Goal: Transaction & Acquisition: Purchase product/service

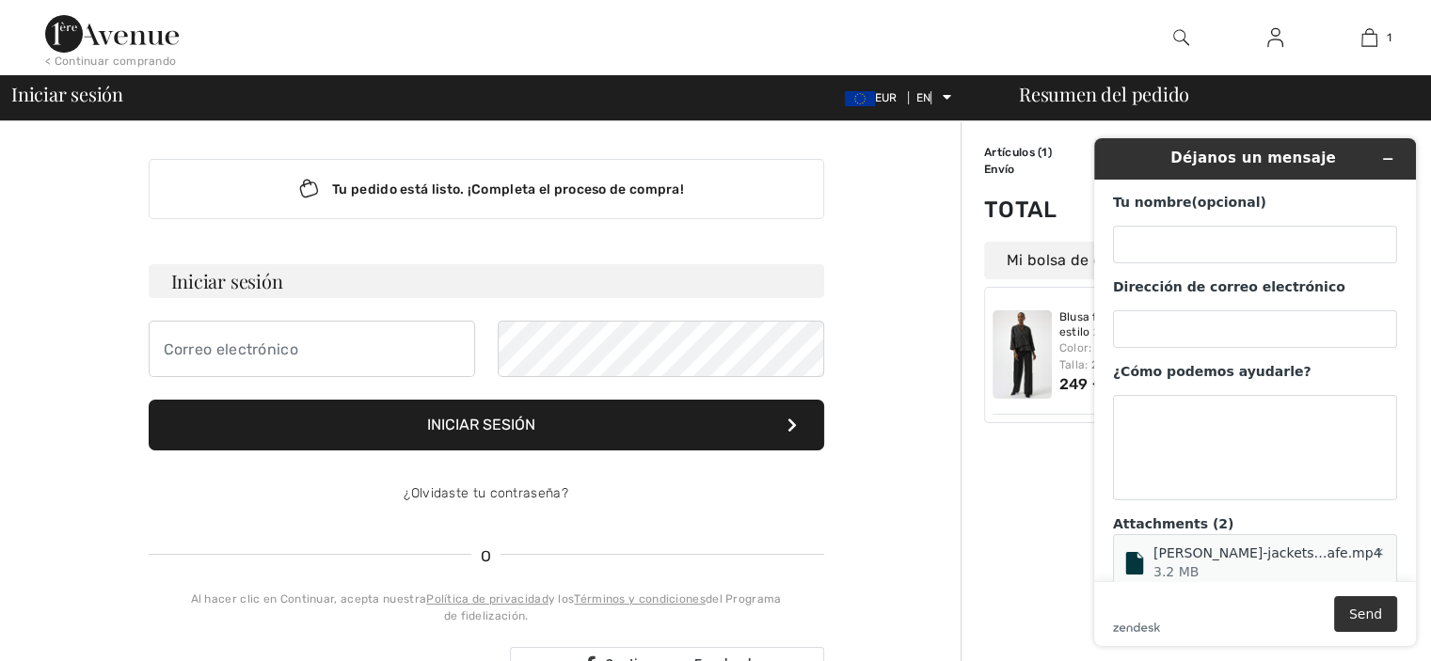
scroll to position [103, 0]
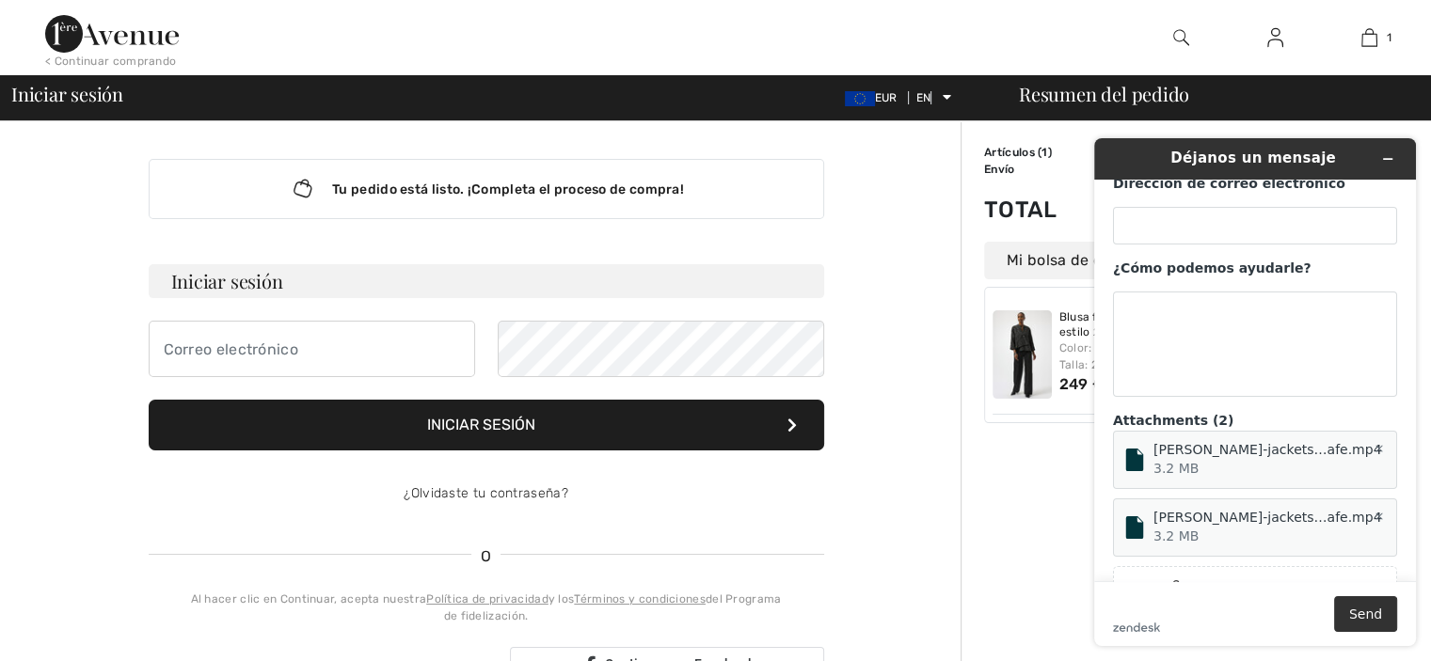
click at [1015, 288] on div "Blusa formal con [PERSON_NAME] y botones, estilo 254196 Color: Negro Talla: 20 …" at bounding box center [1125, 355] width 282 height 136
click at [1022, 336] on img at bounding box center [1022, 354] width 59 height 88
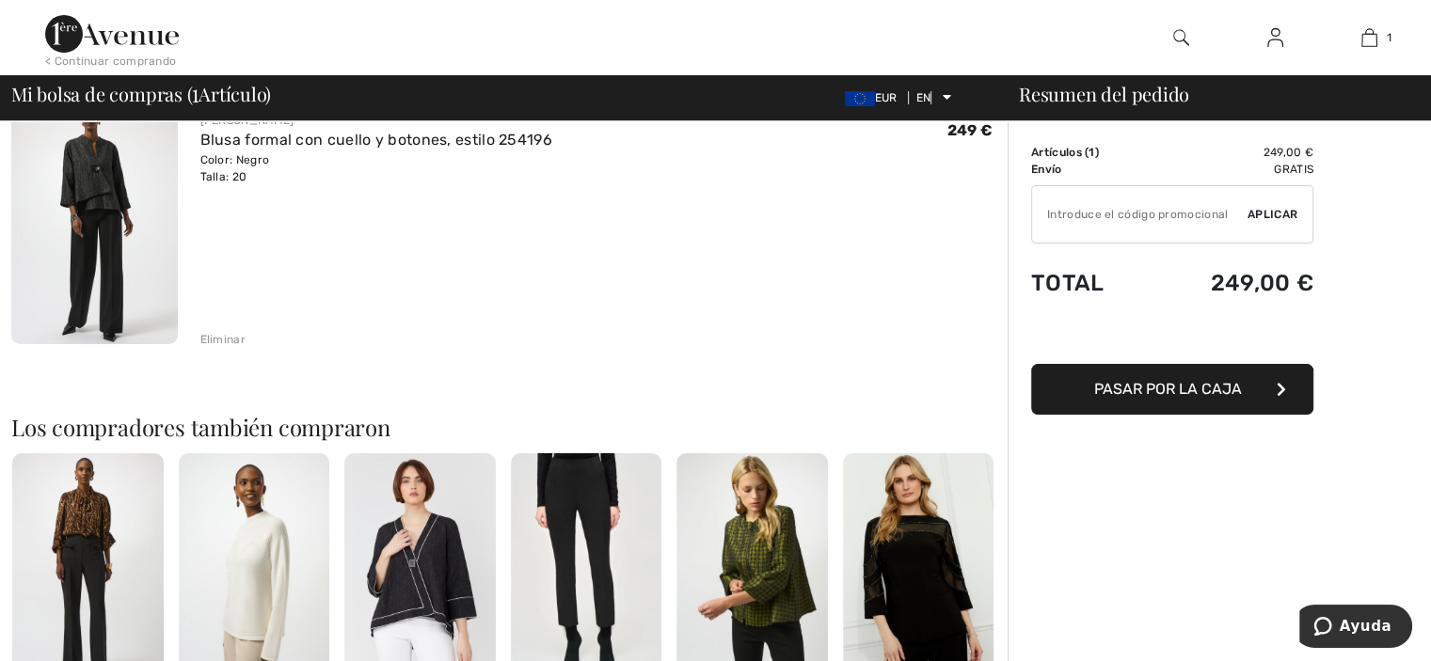
scroll to position [184, 0]
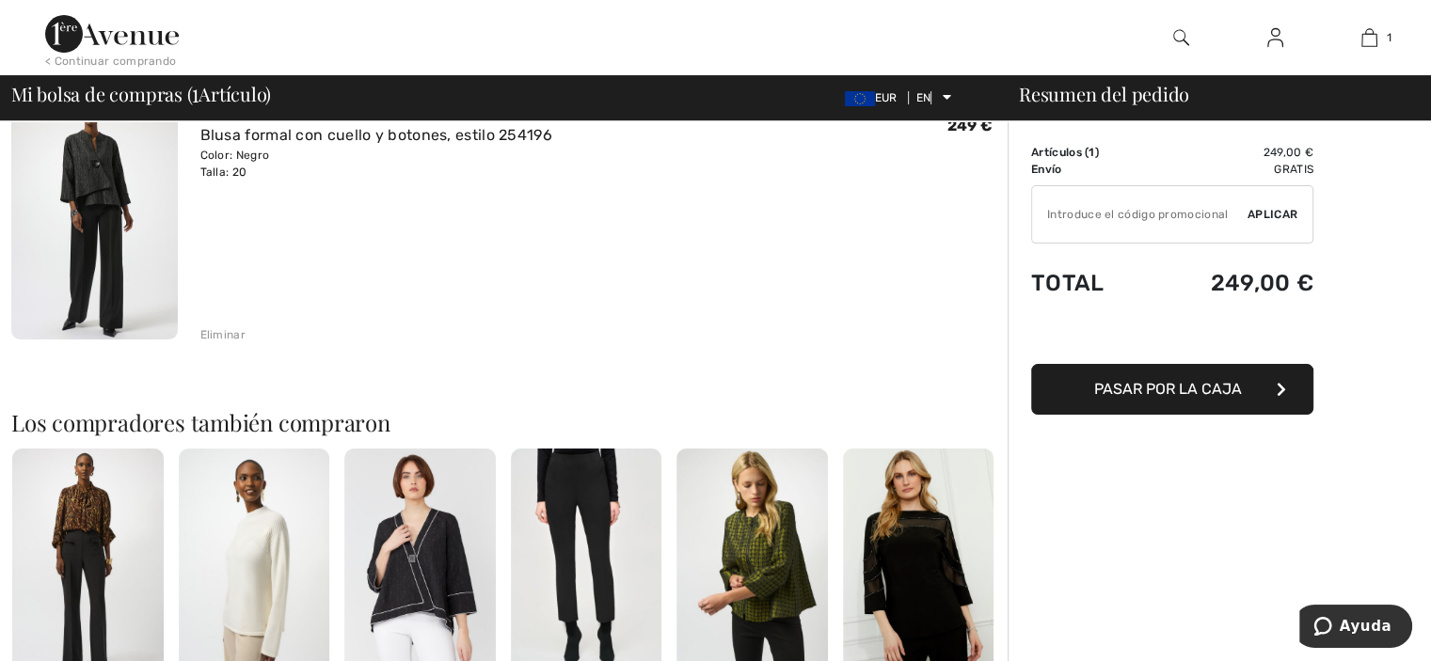
click at [1222, 384] on font "Pasar por la caja" at bounding box center [1168, 389] width 148 height 18
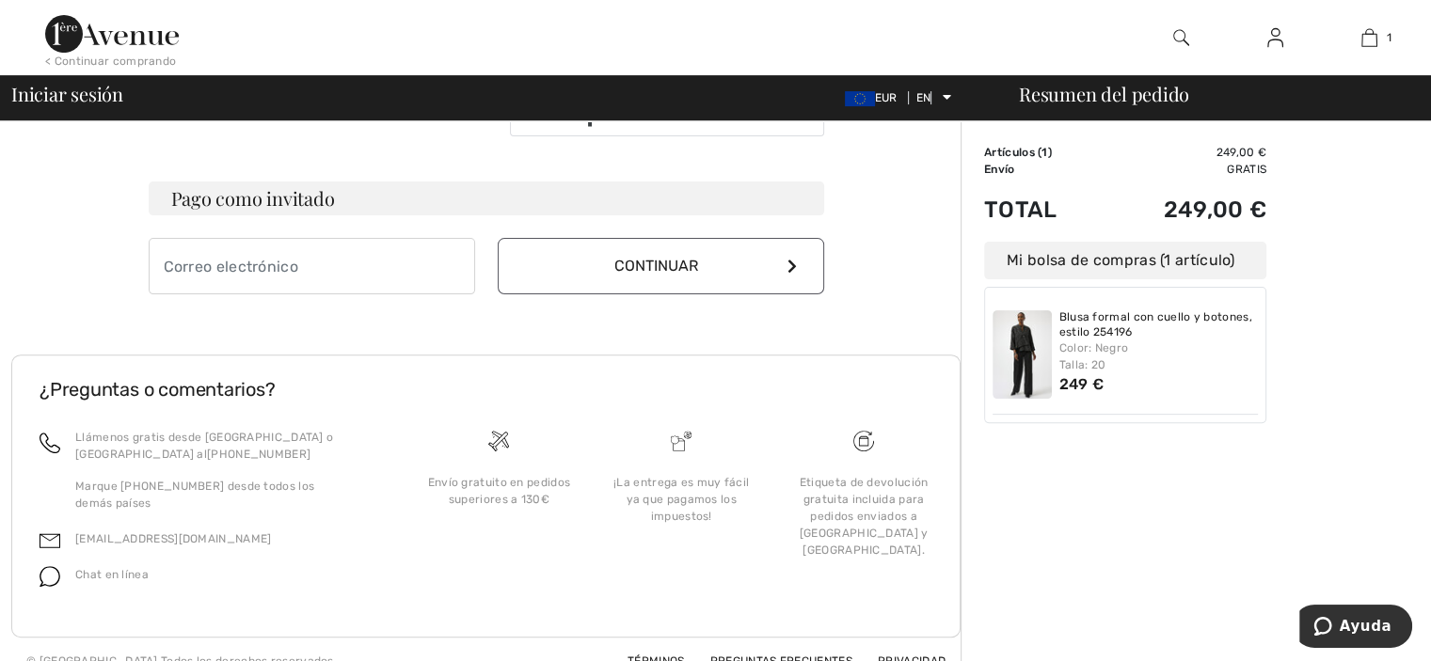
scroll to position [550, 0]
click at [1304, 200] on div "Order Summary Details Artículos ( 1 ) 249,00 € Promo code 0,00 € Envío Gratis T…" at bounding box center [1196, 127] width 470 height 1112
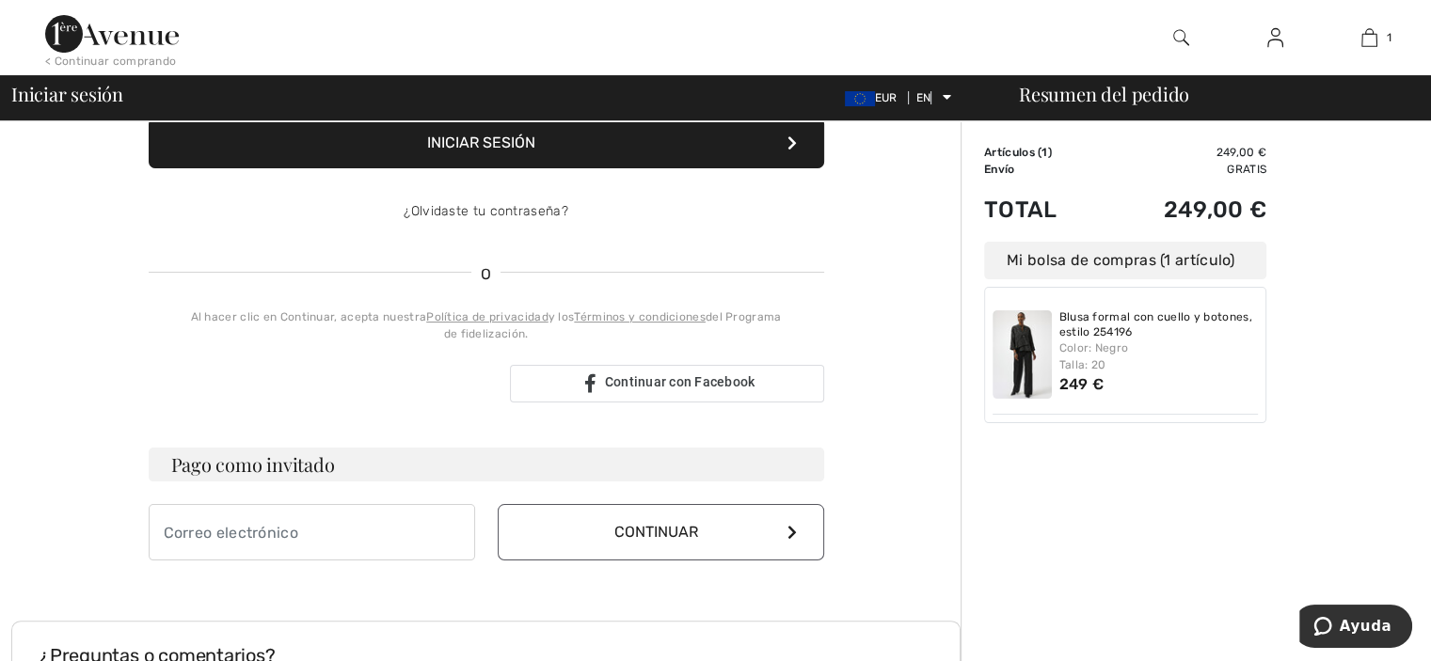
scroll to position [282, 0]
drag, startPoint x: 351, startPoint y: 406, endPoint x: 337, endPoint y: 436, distance: 33.3
click at [337, 436] on div "Tu pedido está listo. ¡Completa el proceso de compra! Iniciar sesión Iniciar se…" at bounding box center [487, 218] width 706 height 759
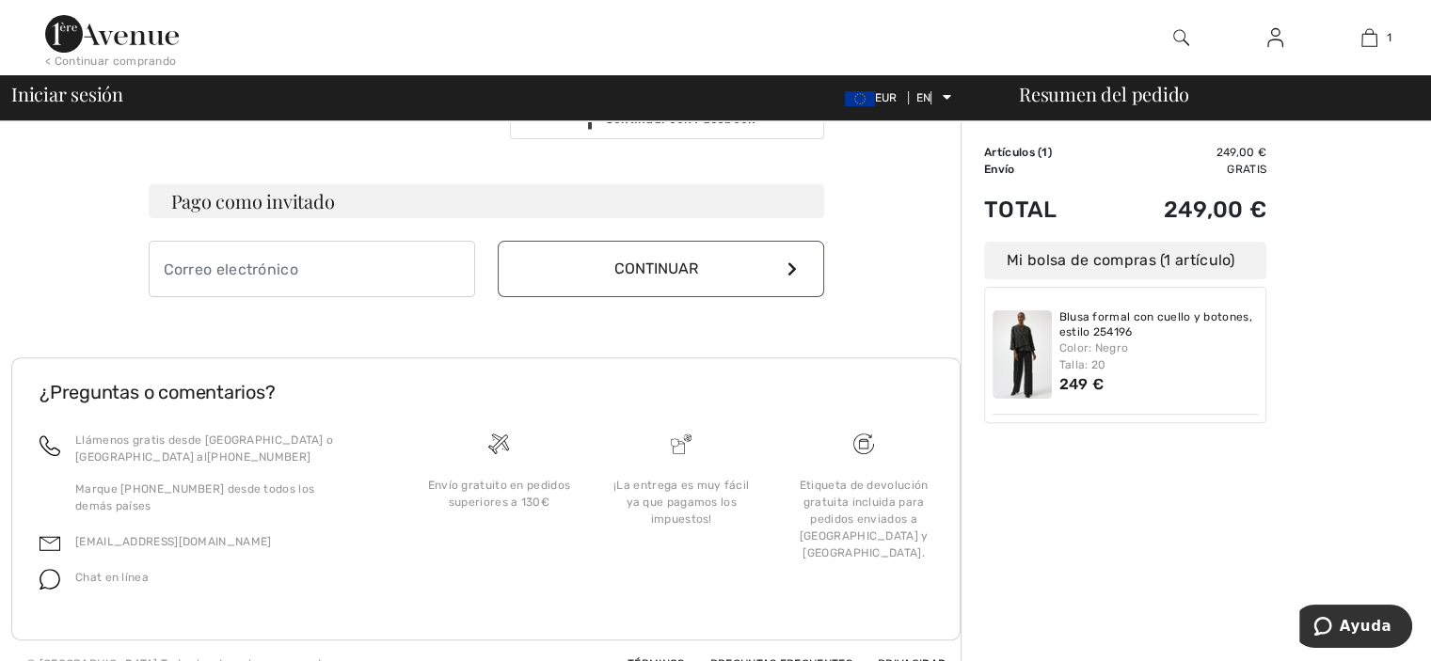
scroll to position [553, 0]
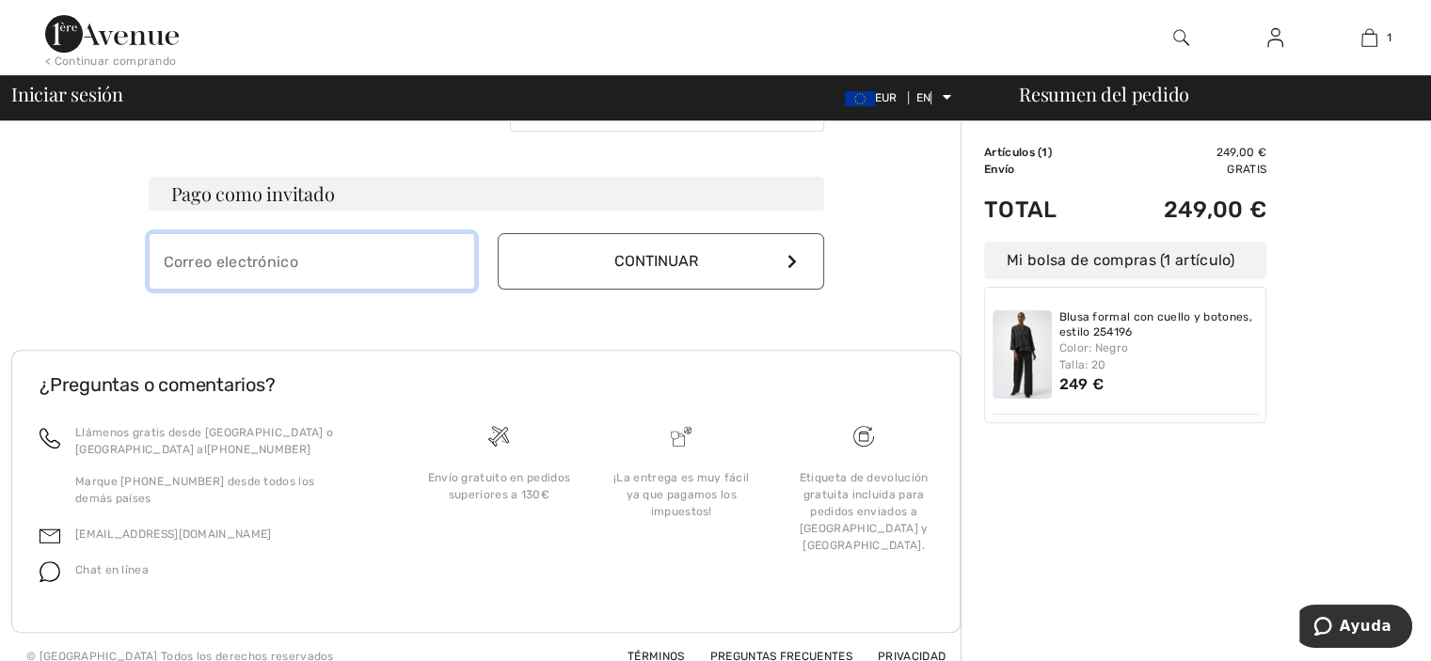
click at [239, 255] on input "email" at bounding box center [312, 261] width 326 height 56
click at [248, 265] on input "email" at bounding box center [312, 261] width 326 height 56
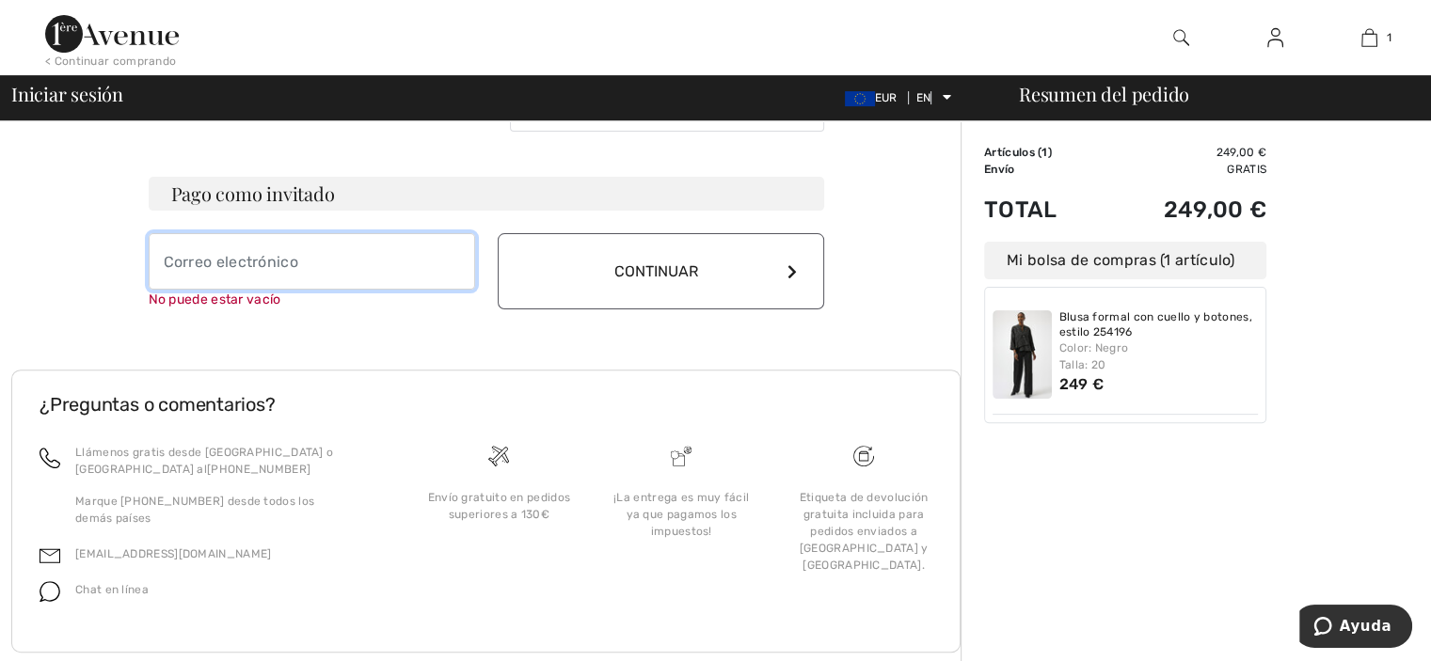
click at [297, 247] on input "email" at bounding box center [312, 261] width 326 height 56
click at [719, 265] on button "Continuar" at bounding box center [661, 271] width 326 height 76
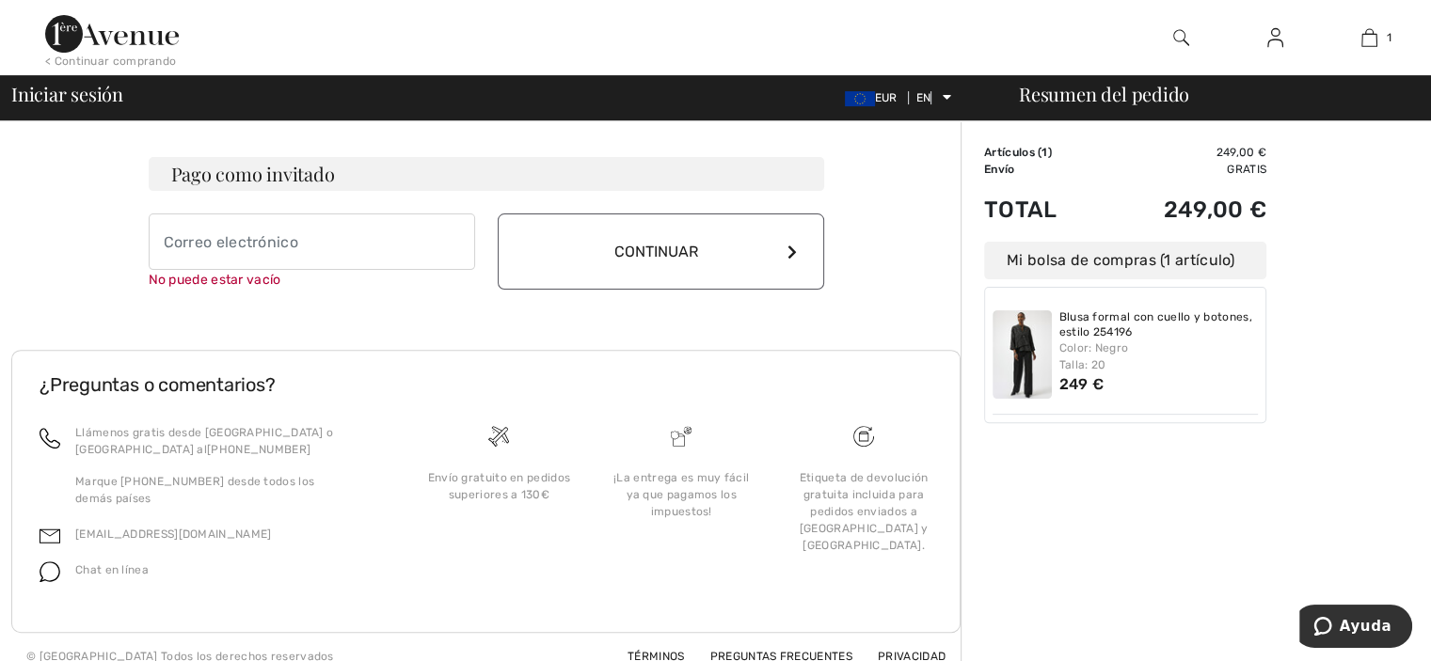
click at [719, 265] on button "Continuar" at bounding box center [661, 252] width 326 height 76
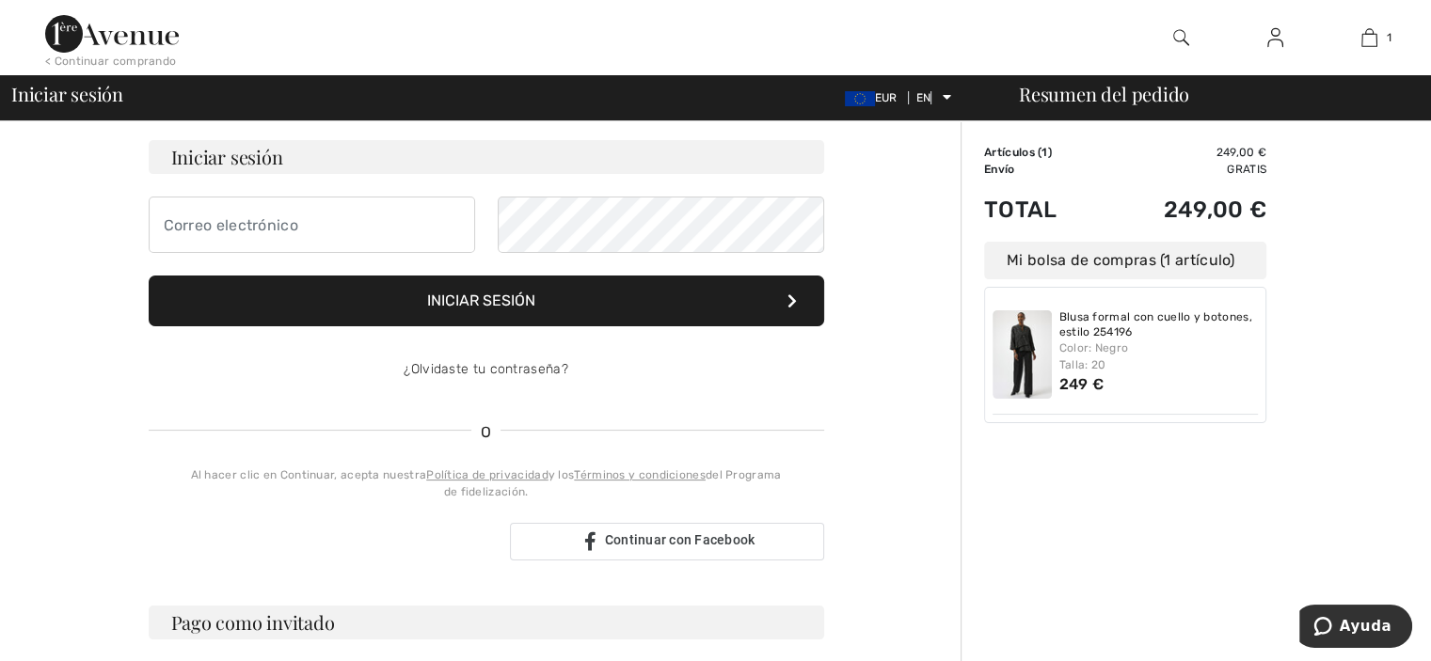
scroll to position [128, 0]
